Goal: Task Accomplishment & Management: Use online tool/utility

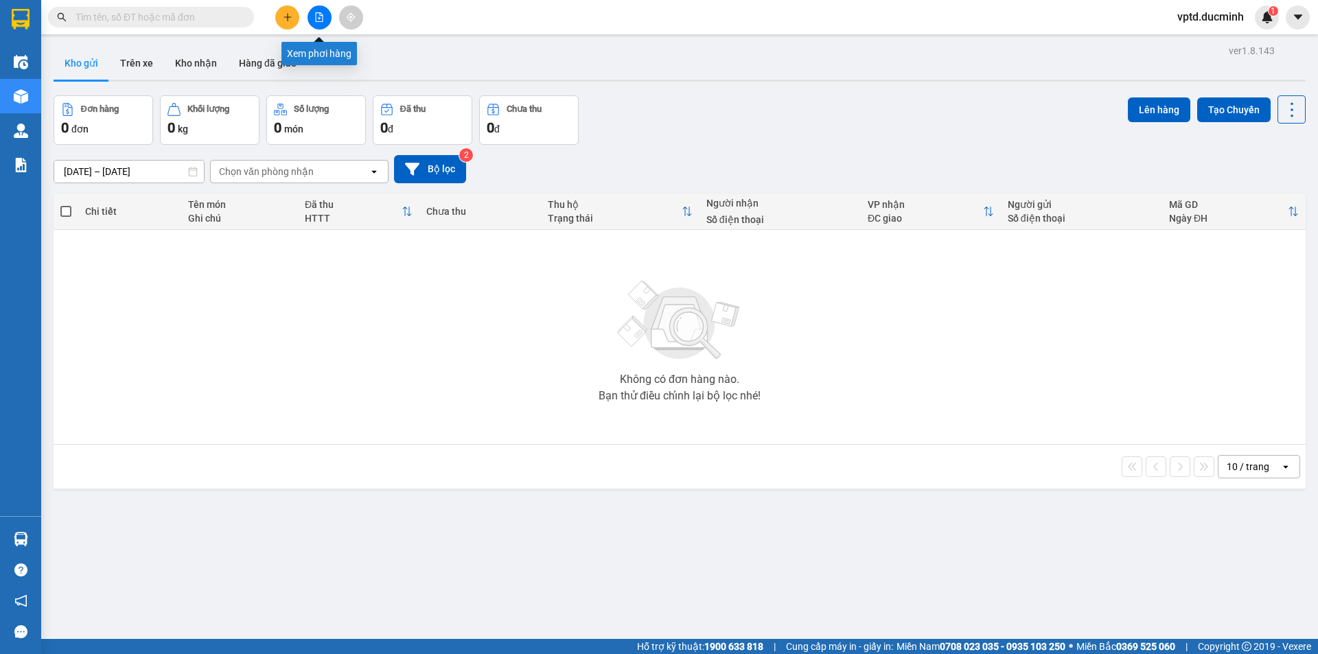
click at [319, 25] on button at bounding box center [319, 17] width 24 height 24
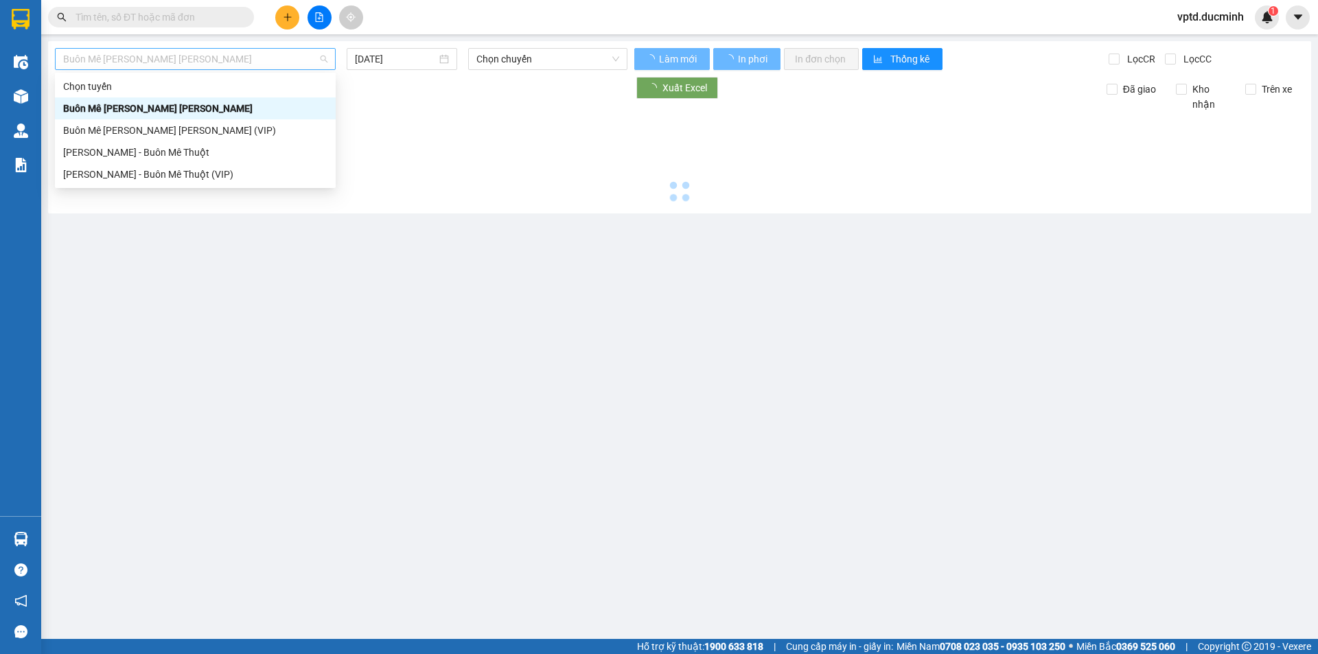
click at [285, 57] on span "Buôn Mê [PERSON_NAME] [PERSON_NAME]" at bounding box center [195, 59] width 264 height 21
type input "[DATE]"
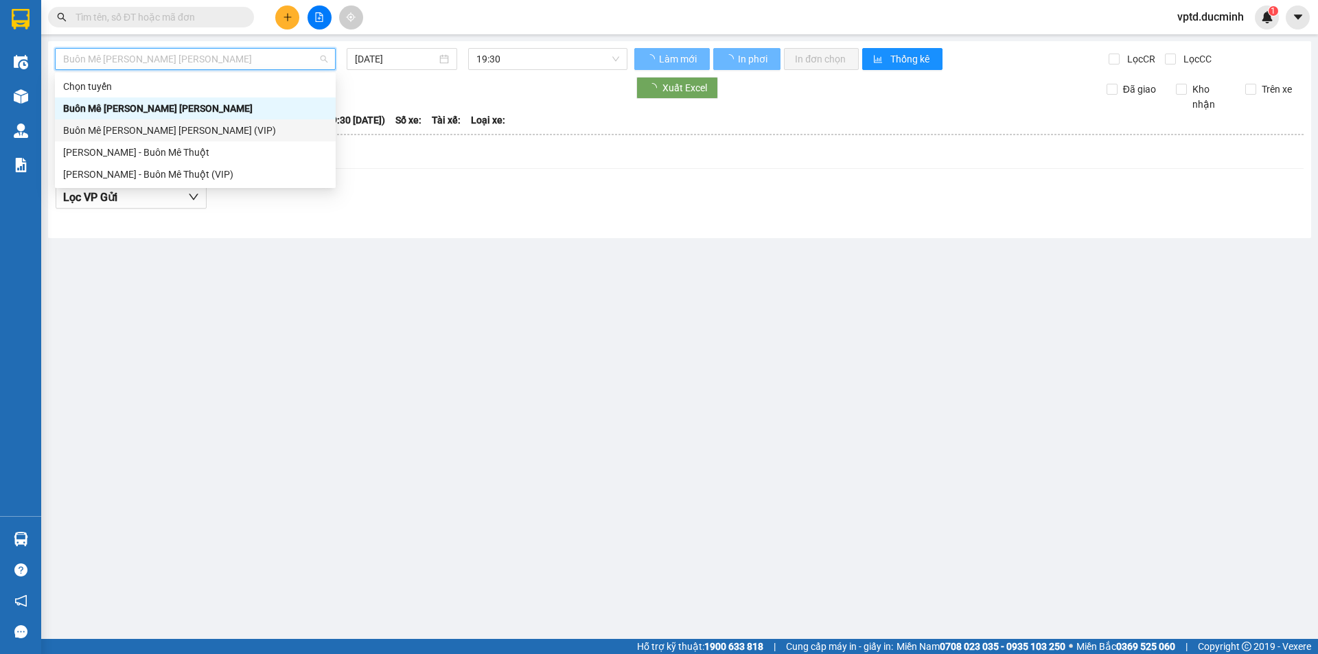
click at [209, 123] on div "Buôn Mê [PERSON_NAME] [PERSON_NAME] (VIP)" at bounding box center [195, 130] width 264 height 15
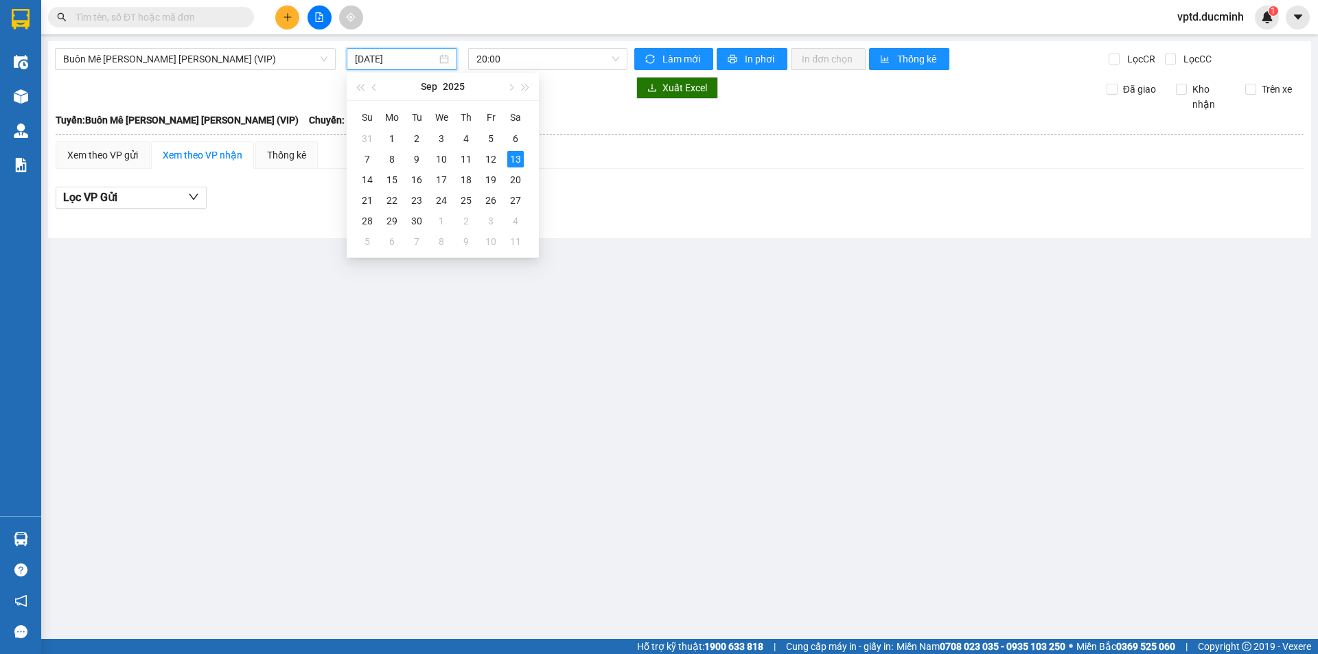
click at [393, 66] on input "[DATE]" at bounding box center [396, 58] width 82 height 15
click at [490, 156] on div "12" at bounding box center [491, 159] width 16 height 16
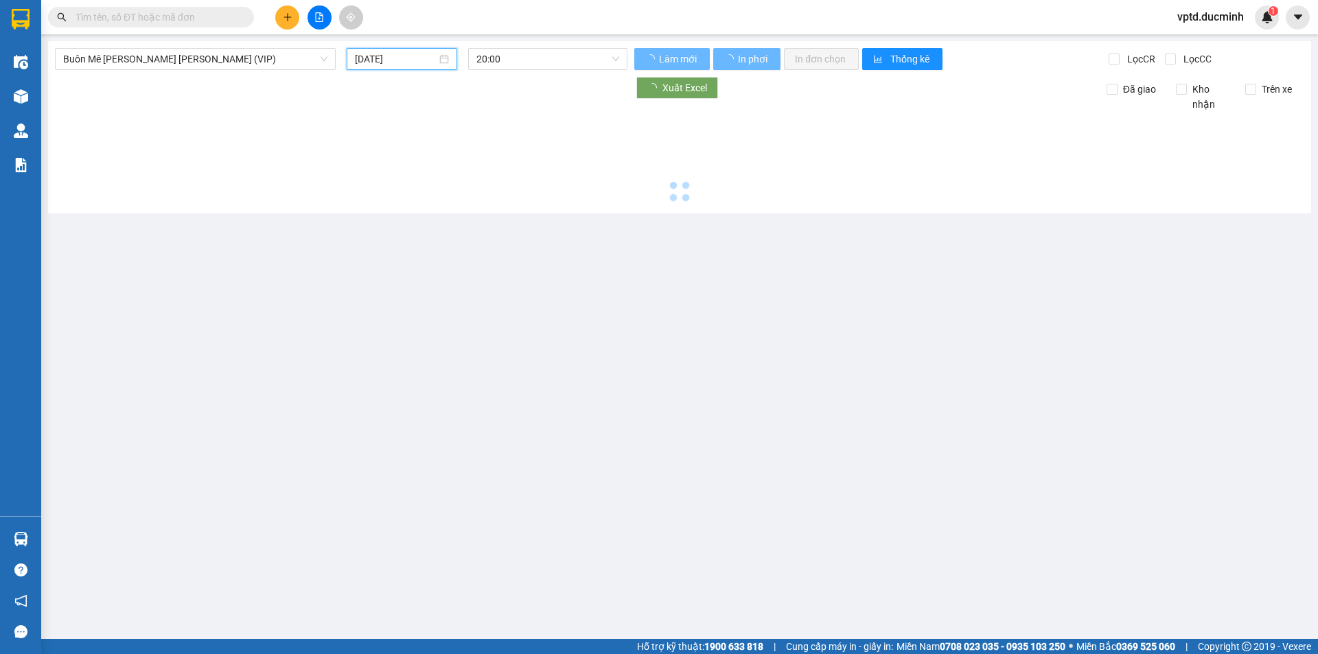
type input "[DATE]"
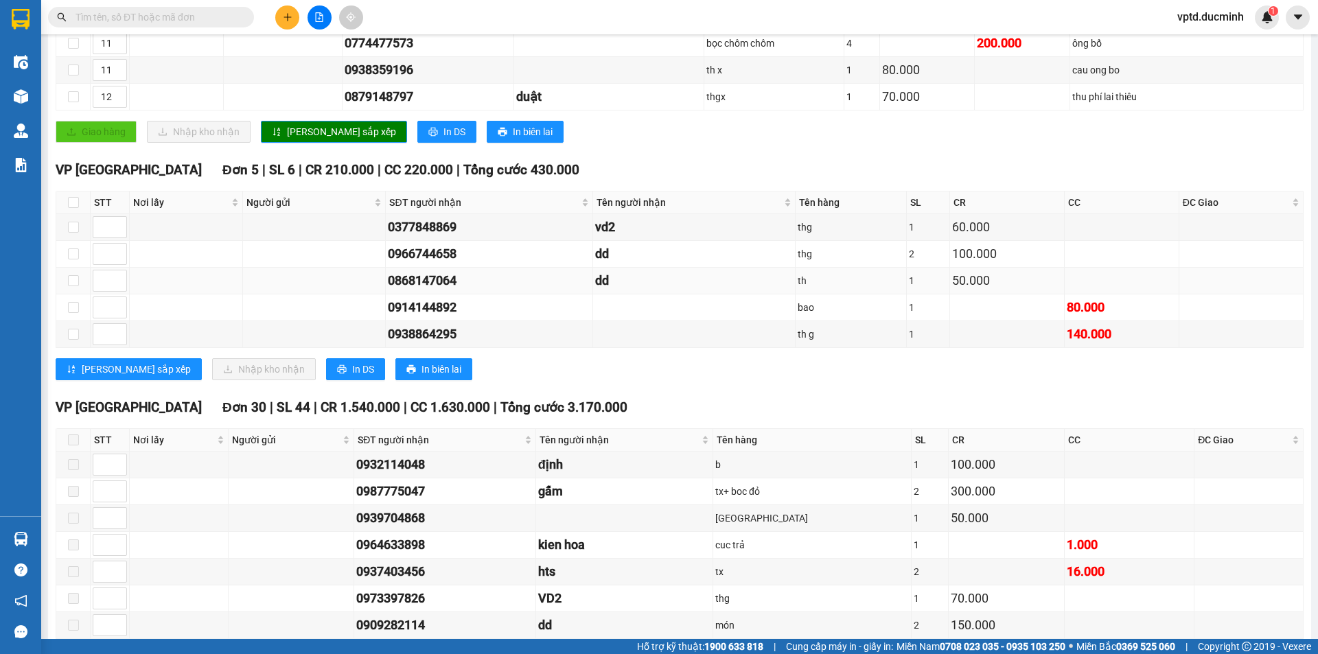
scroll to position [762, 0]
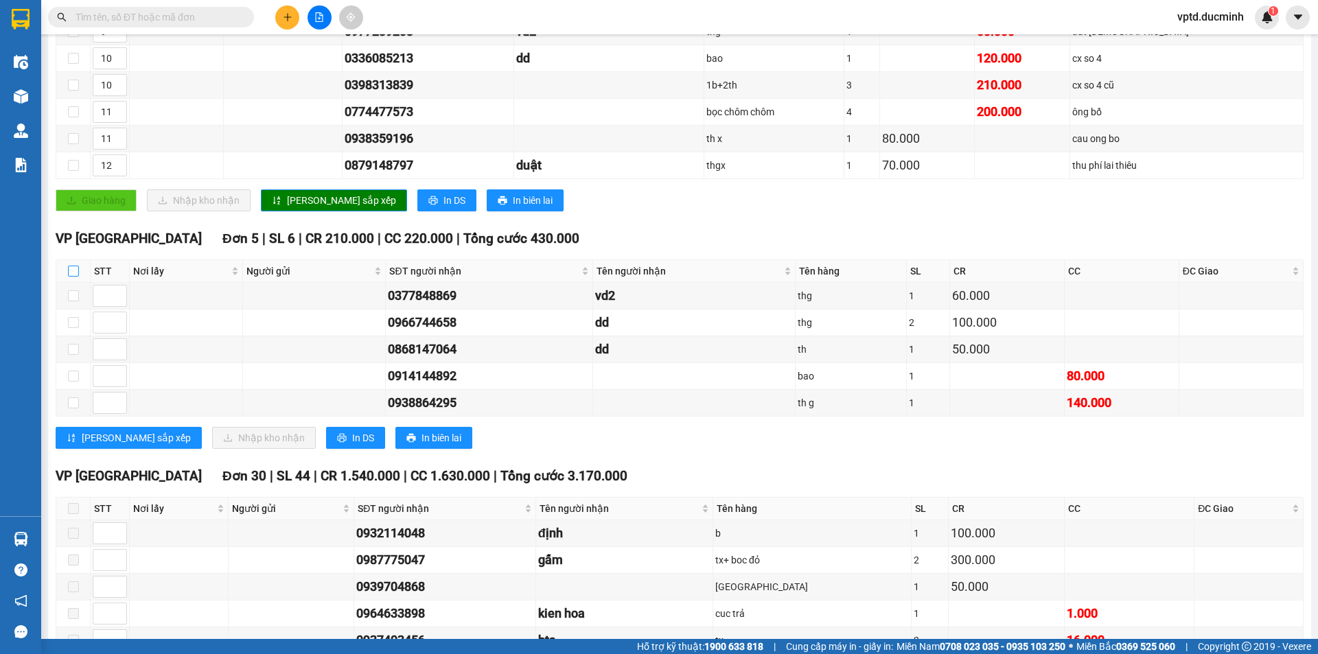
click at [70, 266] on input "checkbox" at bounding box center [73, 271] width 11 height 11
checkbox input "true"
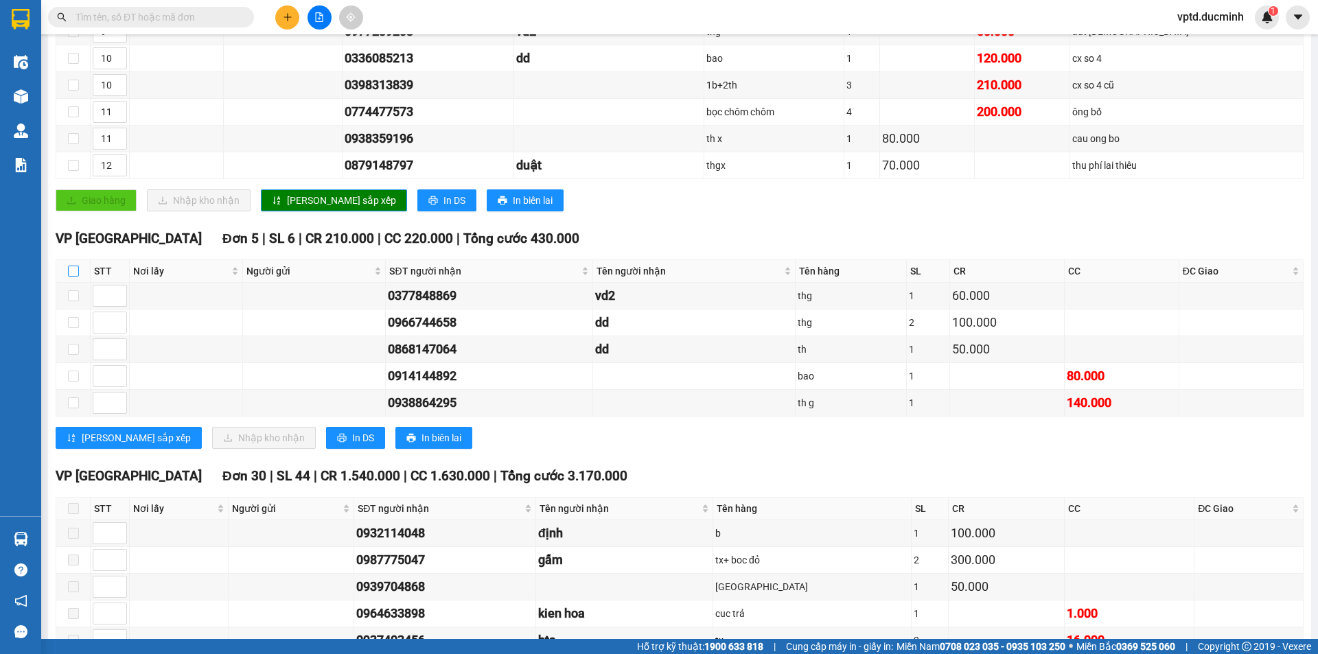
checkbox input "true"
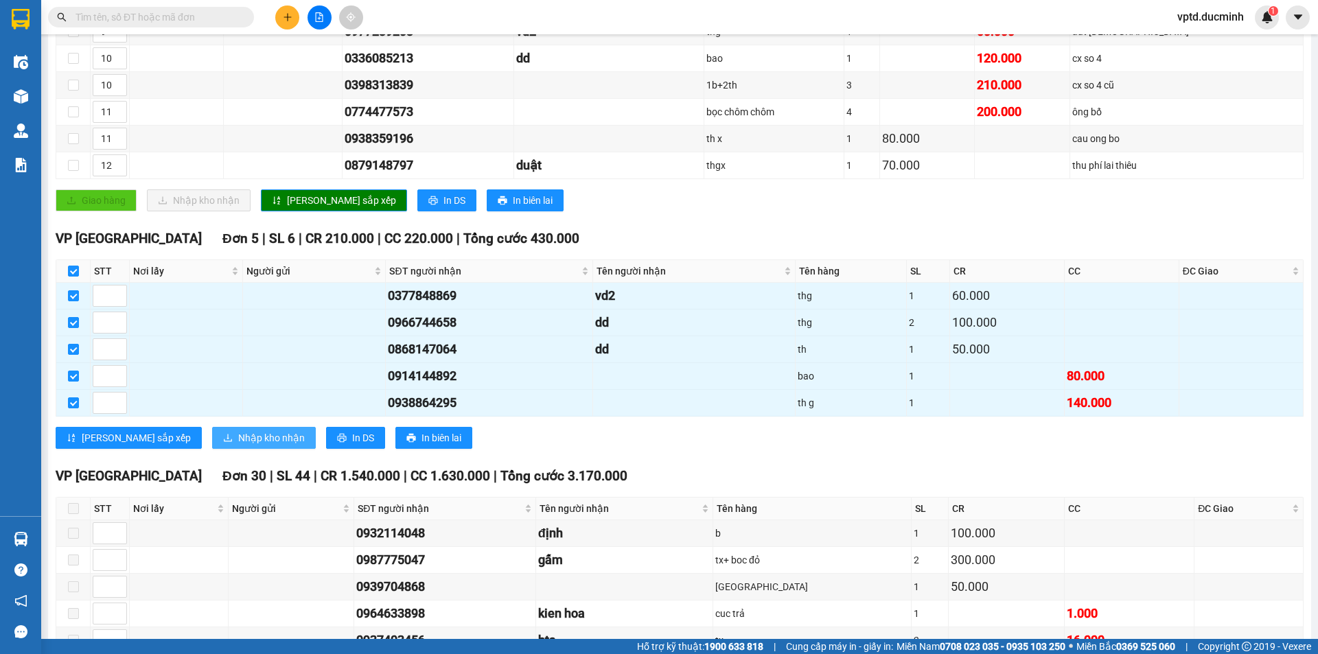
click at [238, 430] on span "Nhập kho nhận" at bounding box center [271, 437] width 67 height 15
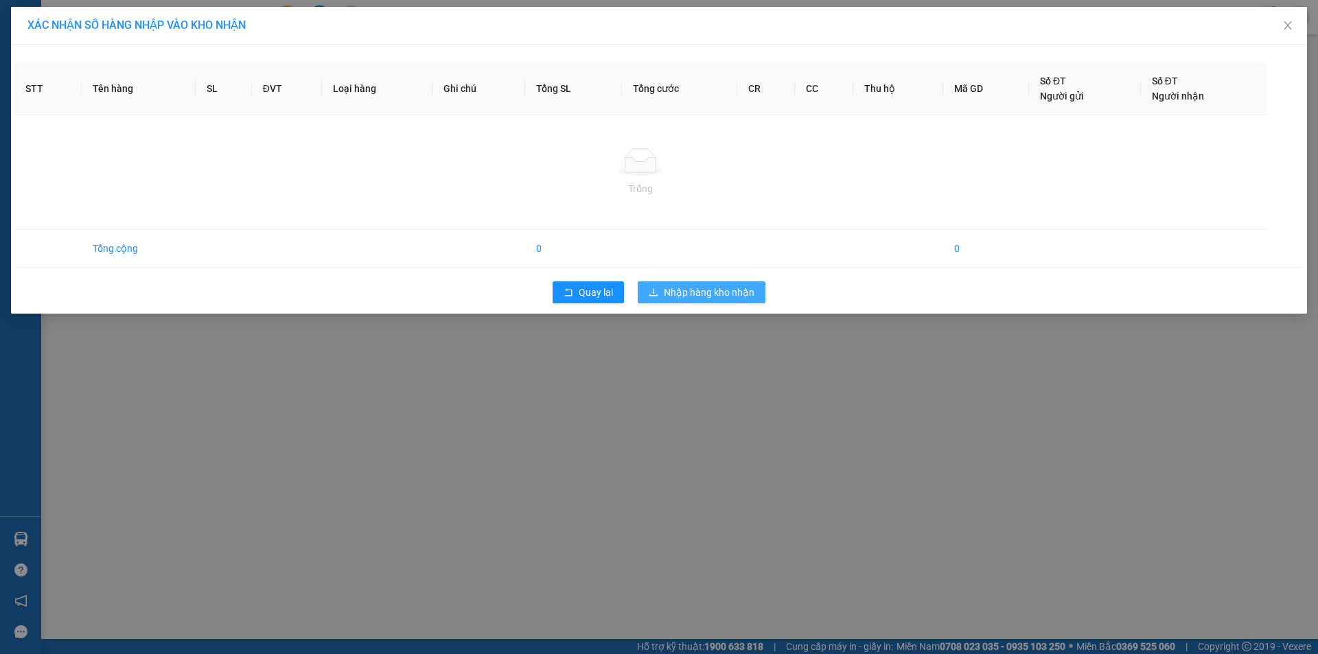
click at [706, 286] on span "Nhập hàng kho nhận" at bounding box center [709, 292] width 91 height 15
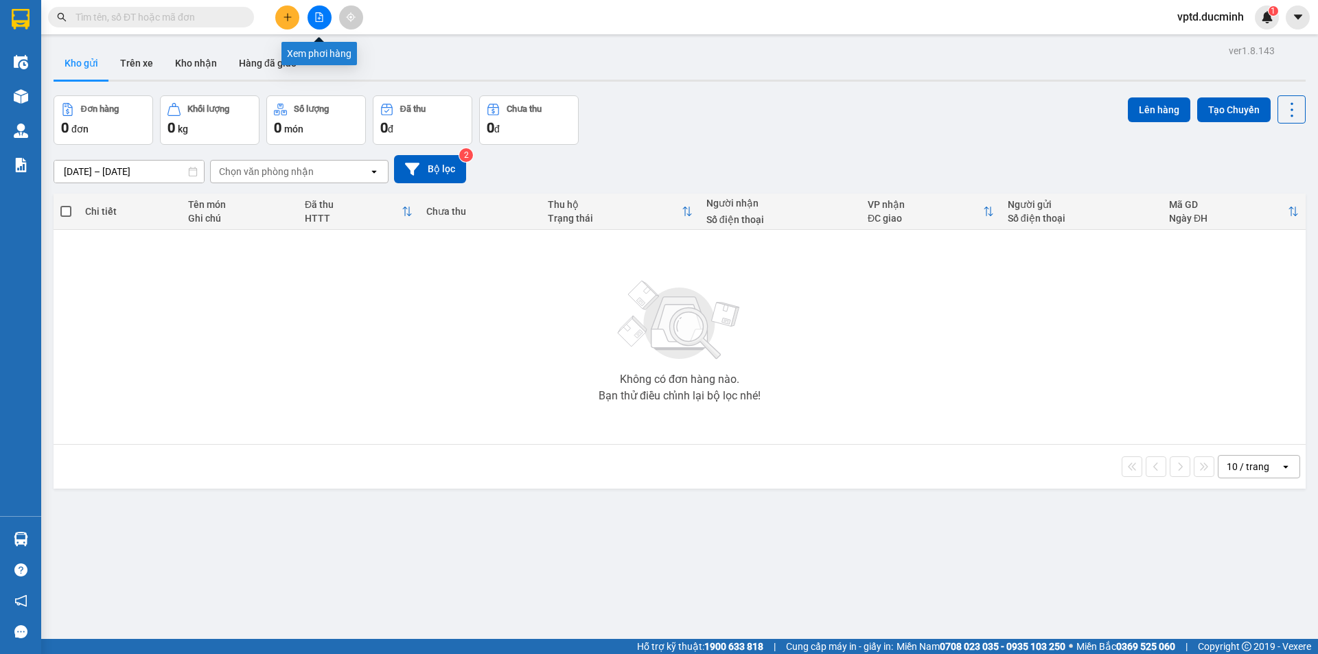
click at [325, 14] on button at bounding box center [319, 17] width 24 height 24
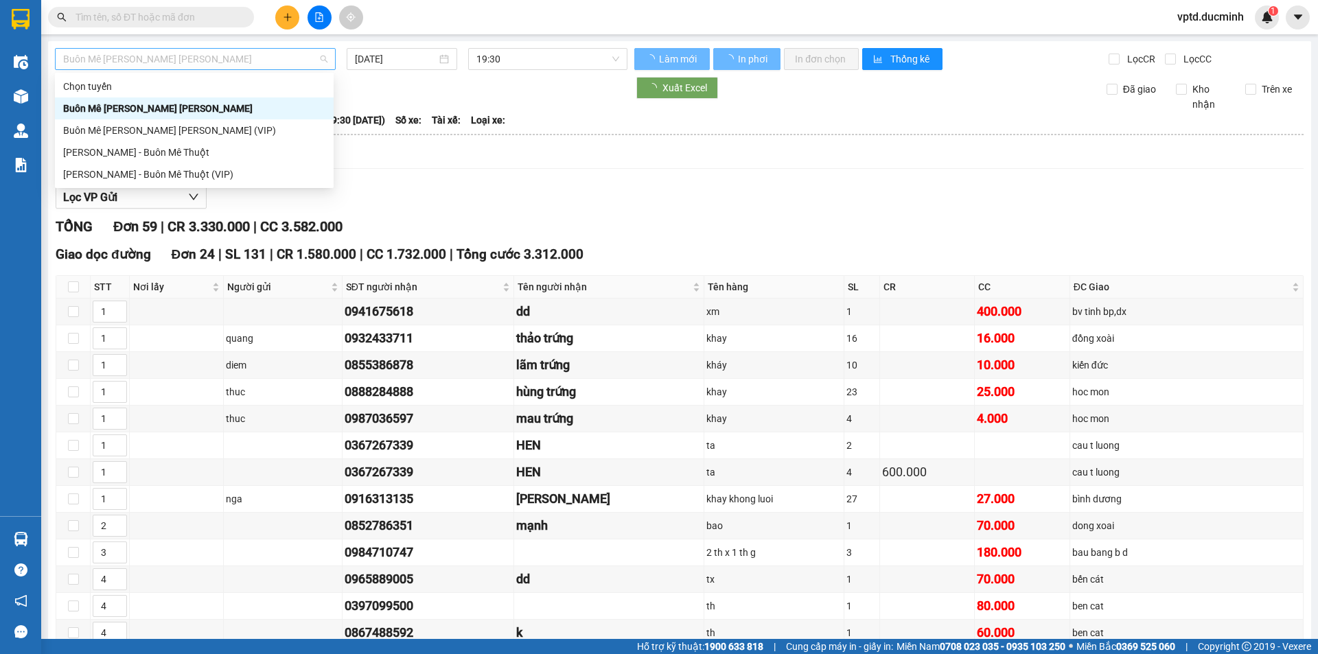
click at [260, 61] on span "Buôn Mê [PERSON_NAME] [PERSON_NAME]" at bounding box center [195, 59] width 264 height 21
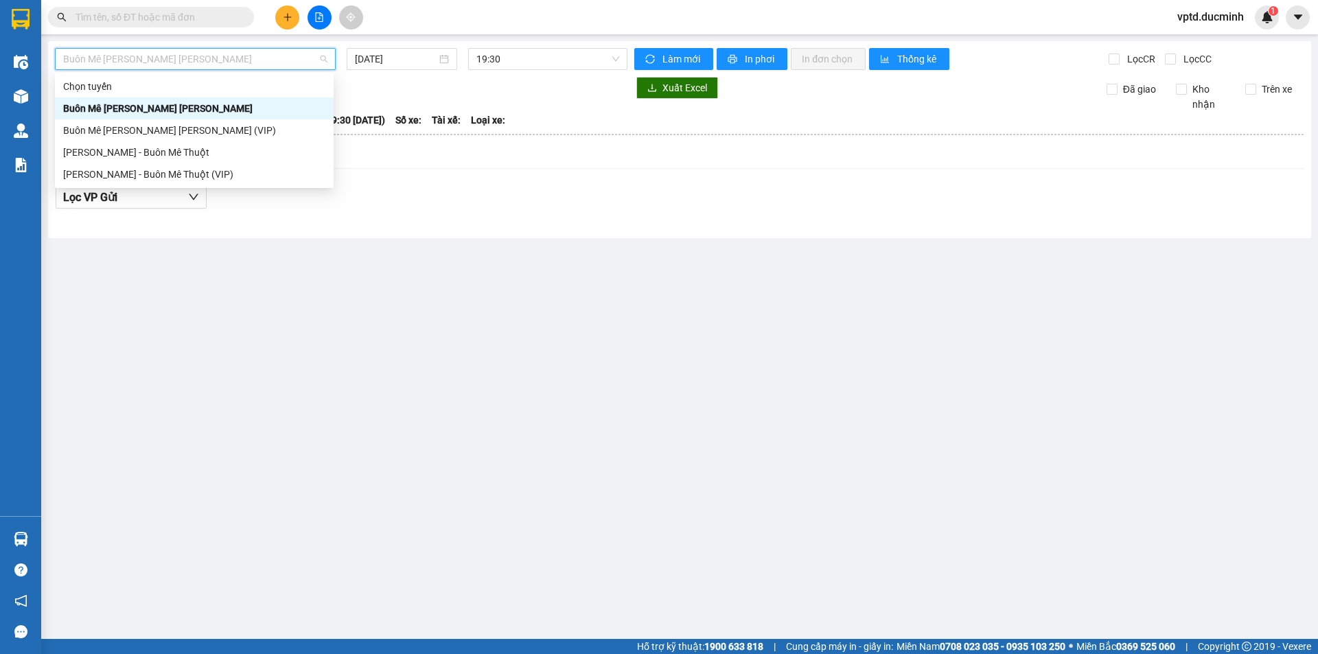
click at [191, 117] on div "Buôn Mê [PERSON_NAME] [PERSON_NAME]" at bounding box center [194, 108] width 279 height 22
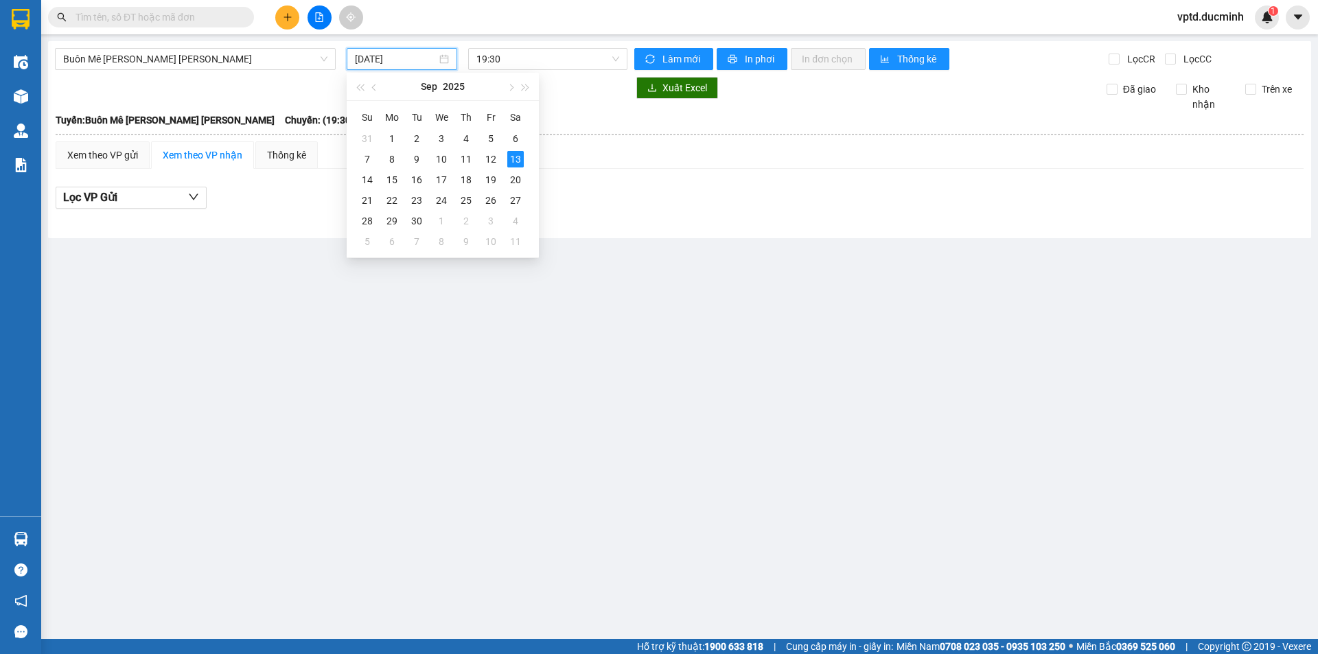
click at [409, 62] on input "[DATE]" at bounding box center [396, 58] width 82 height 15
click at [487, 154] on div "12" at bounding box center [491, 159] width 16 height 16
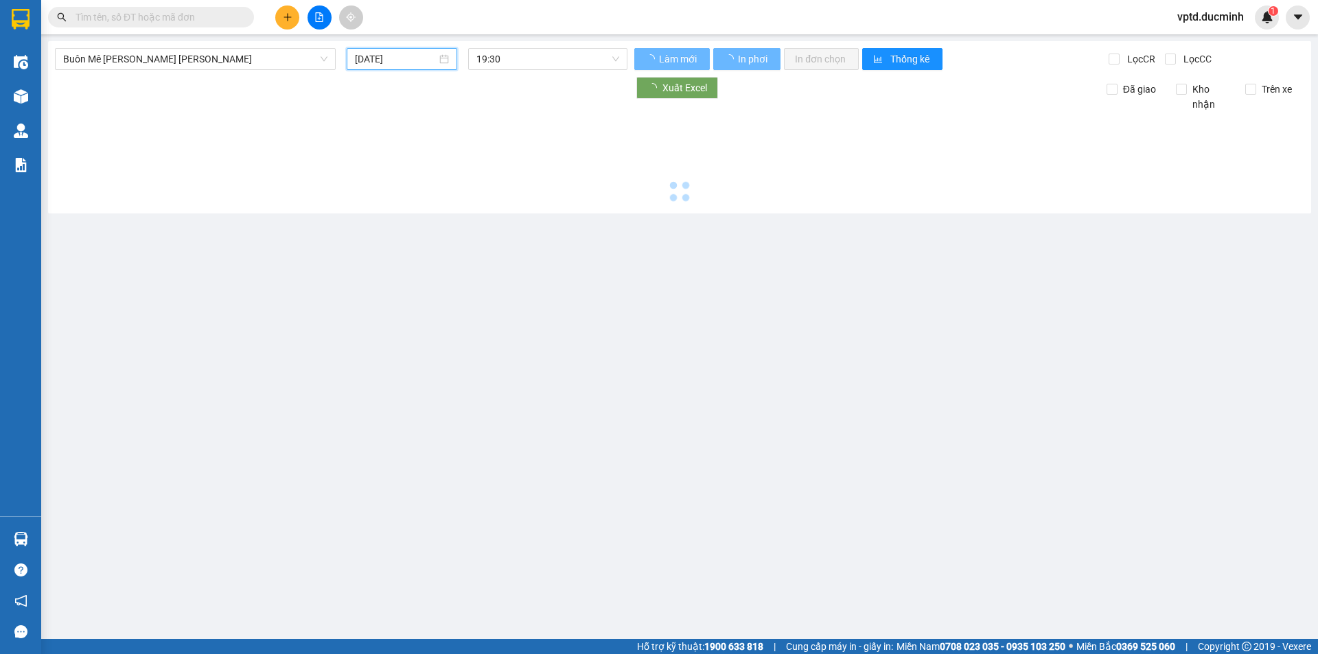
type input "[DATE]"
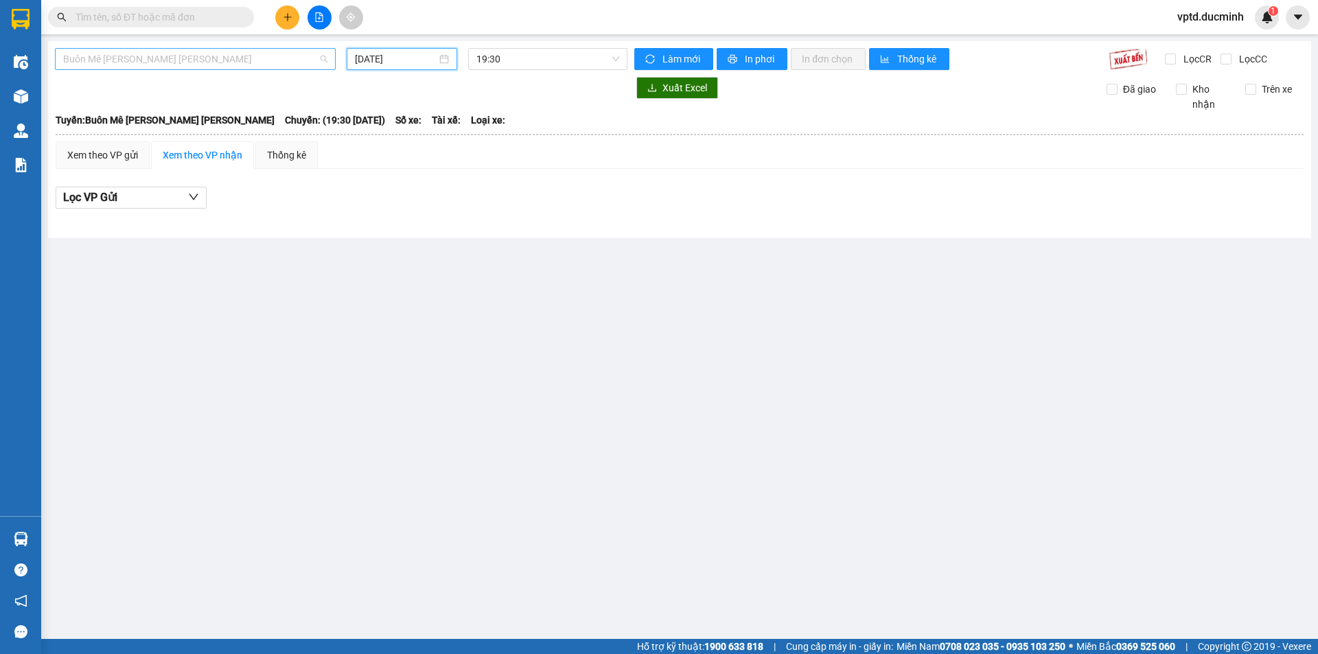
click at [262, 63] on span "Buôn Mê [PERSON_NAME] [PERSON_NAME]" at bounding box center [195, 59] width 264 height 21
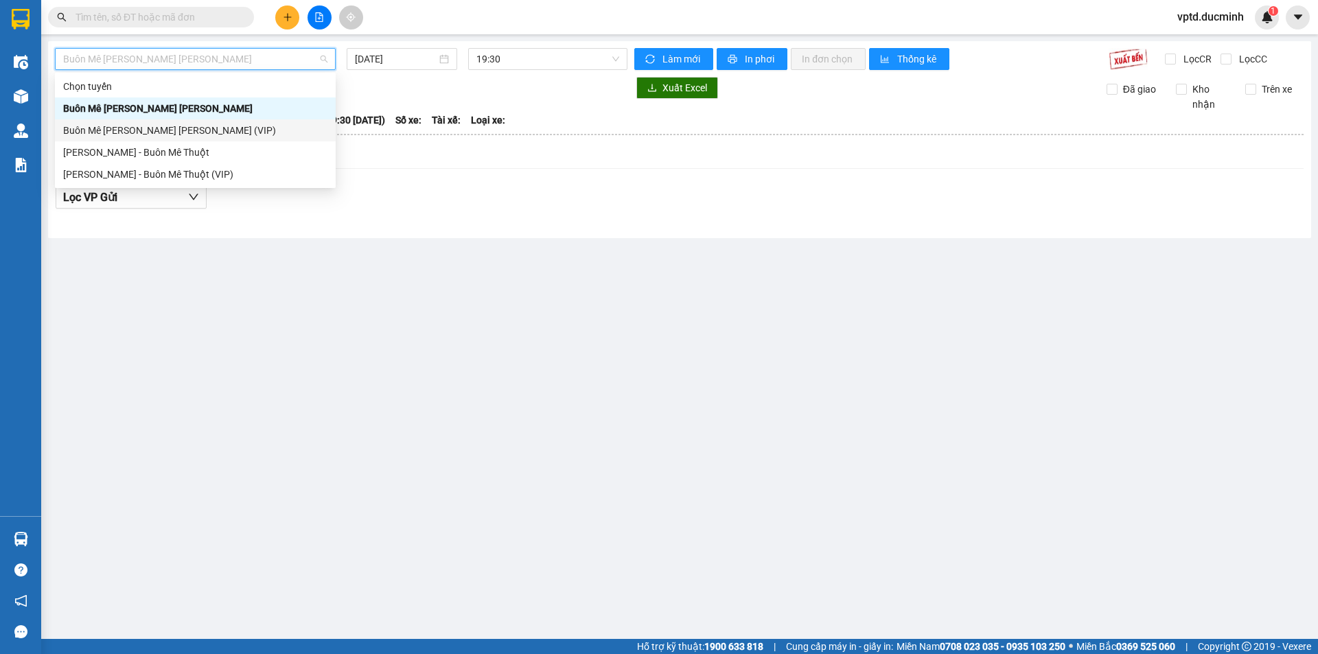
click at [189, 130] on div "Buôn Mê [PERSON_NAME] [PERSON_NAME] (VIP)" at bounding box center [195, 130] width 264 height 15
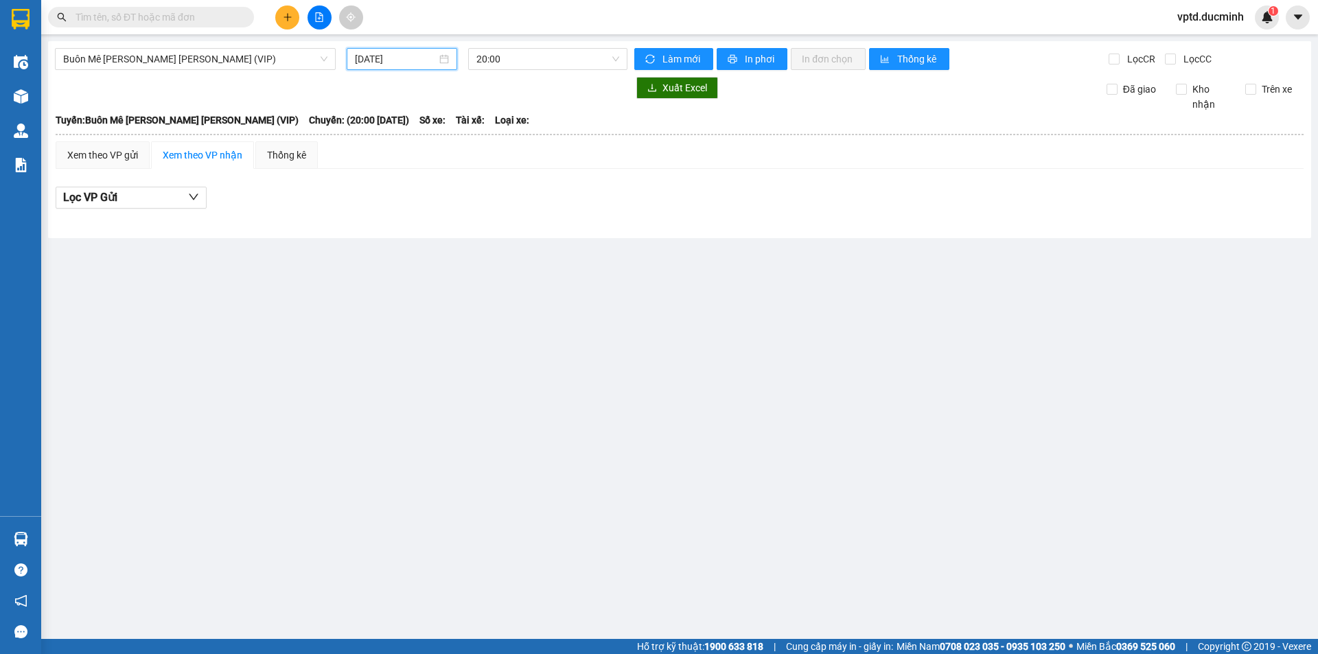
click at [404, 58] on input "[DATE]" at bounding box center [396, 58] width 82 height 15
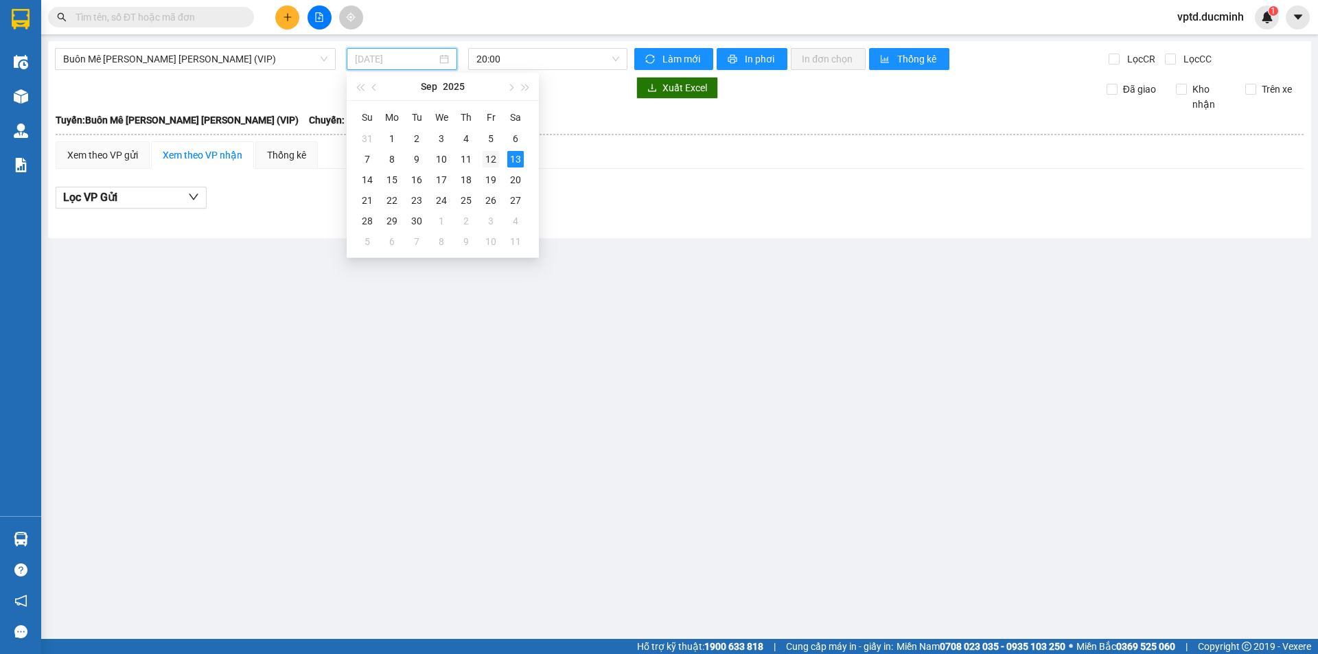
click at [493, 159] on div "12" at bounding box center [491, 159] width 16 height 16
type input "[DATE]"
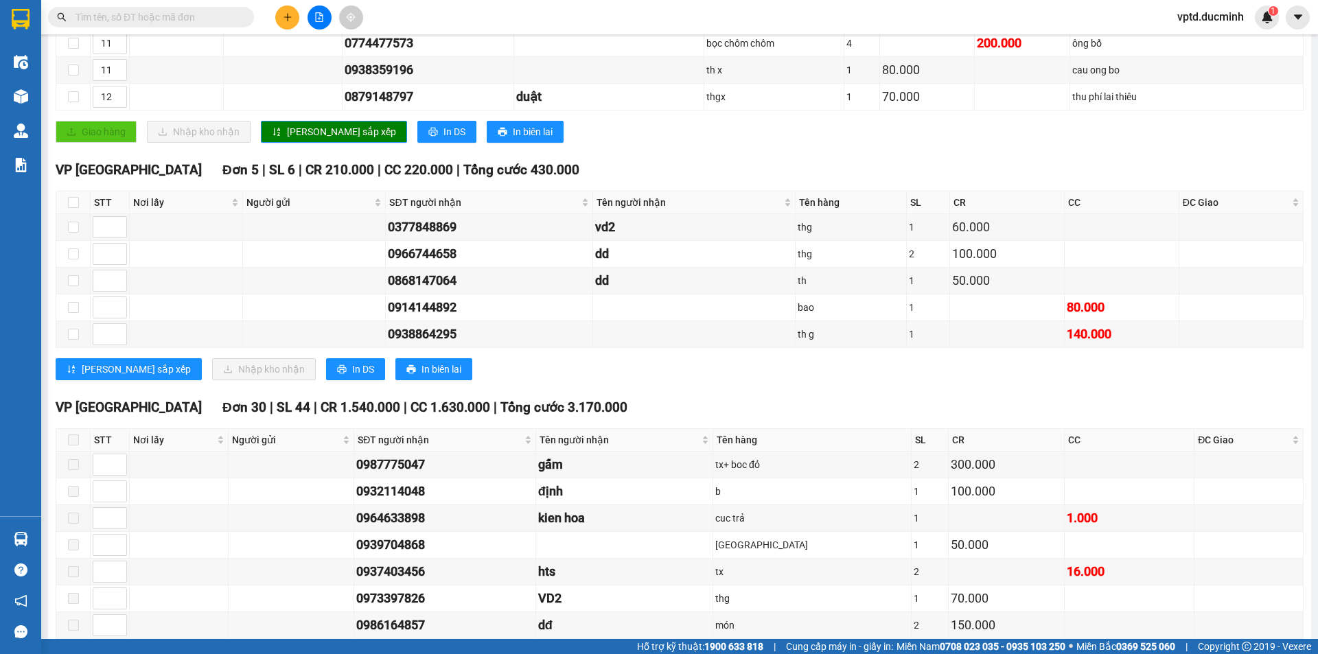
scroll to position [762, 0]
